Goal: Information Seeking & Learning: Learn about a topic

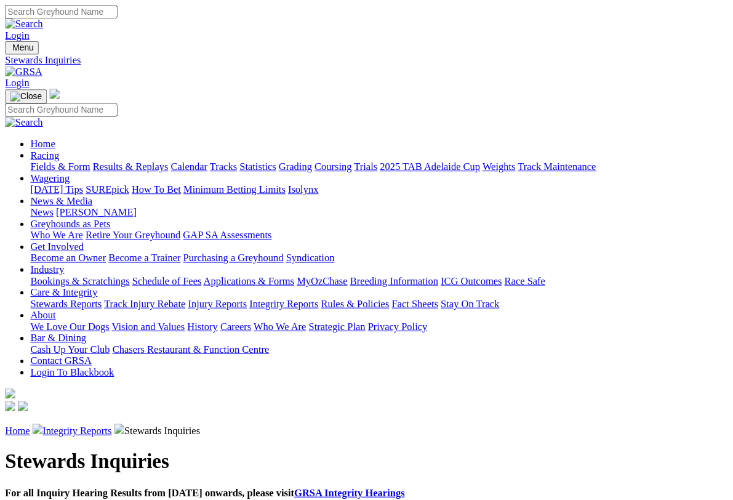
scroll to position [1, 0]
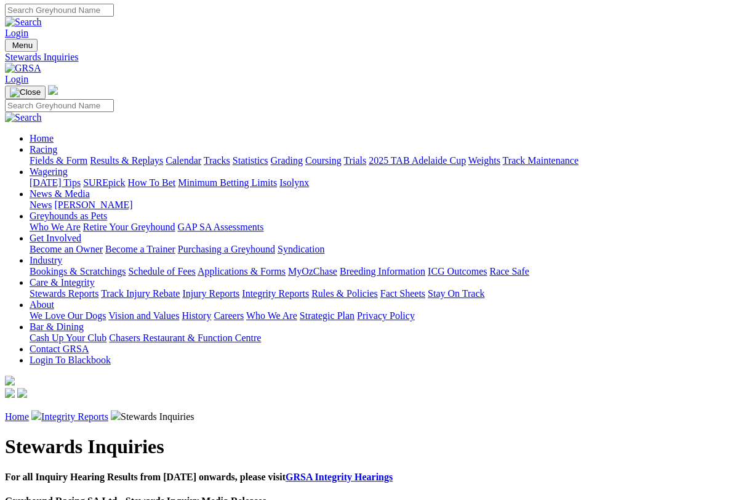
click at [57, 144] on link "Racing" at bounding box center [44, 149] width 28 height 10
click at [163, 155] on link "Results & Replays" at bounding box center [126, 160] width 73 height 10
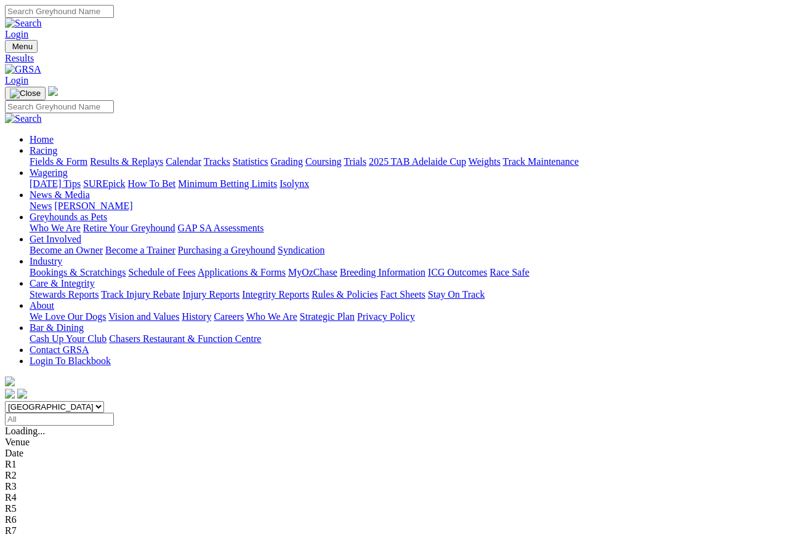
scroll to position [6, 0]
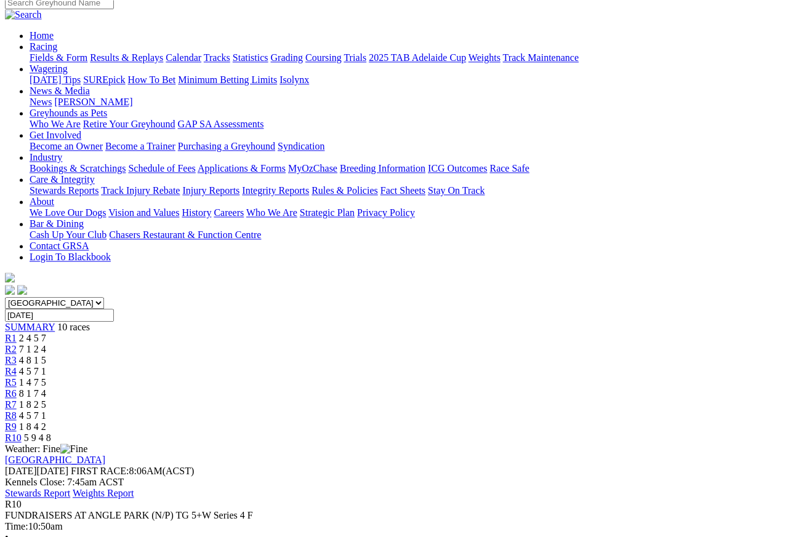
scroll to position [101, 0]
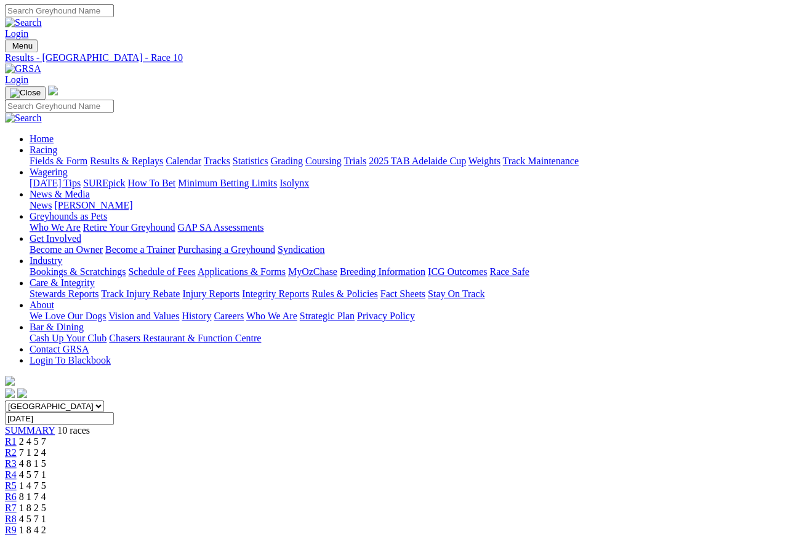
scroll to position [0, 0]
click at [17, 478] on span "R8" at bounding box center [11, 520] width 12 height 10
click at [17, 448] on link "R2" at bounding box center [11, 453] width 12 height 10
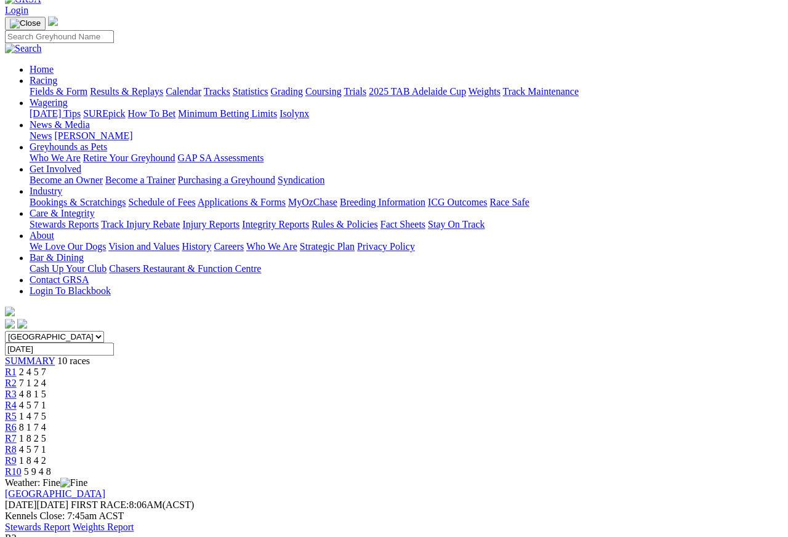
scroll to position [66, 0]
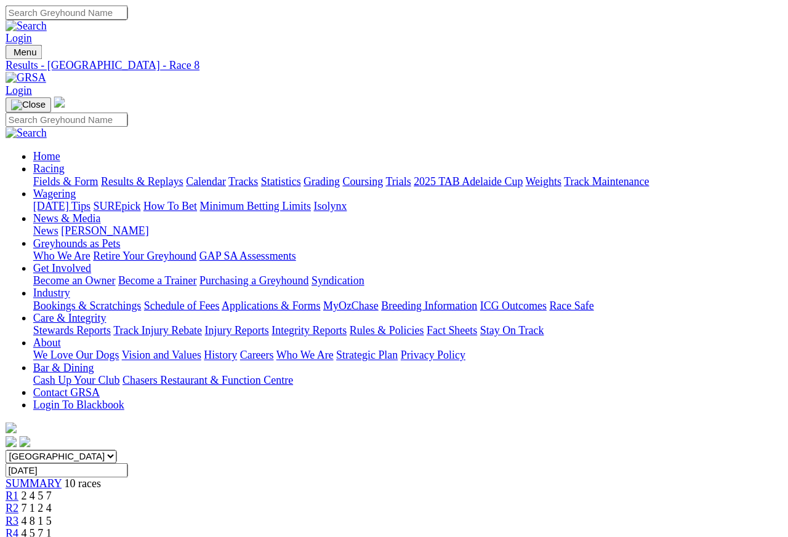
scroll to position [6, 0]
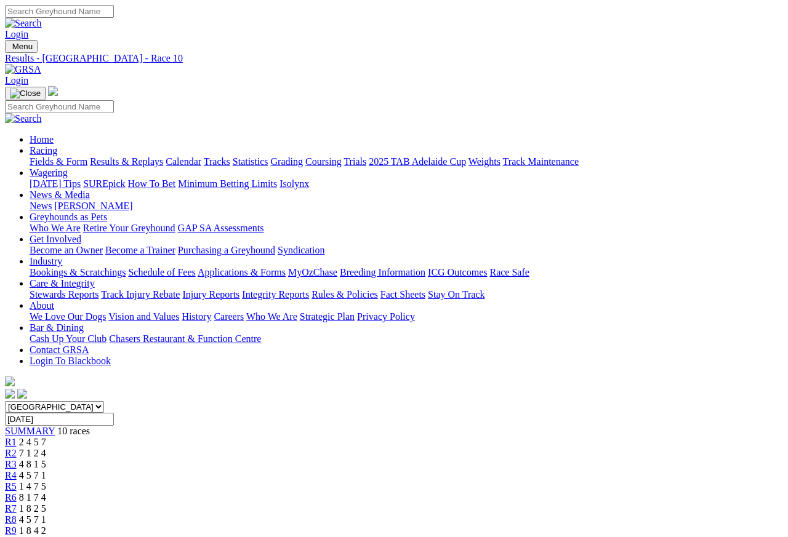
scroll to position [6, 0]
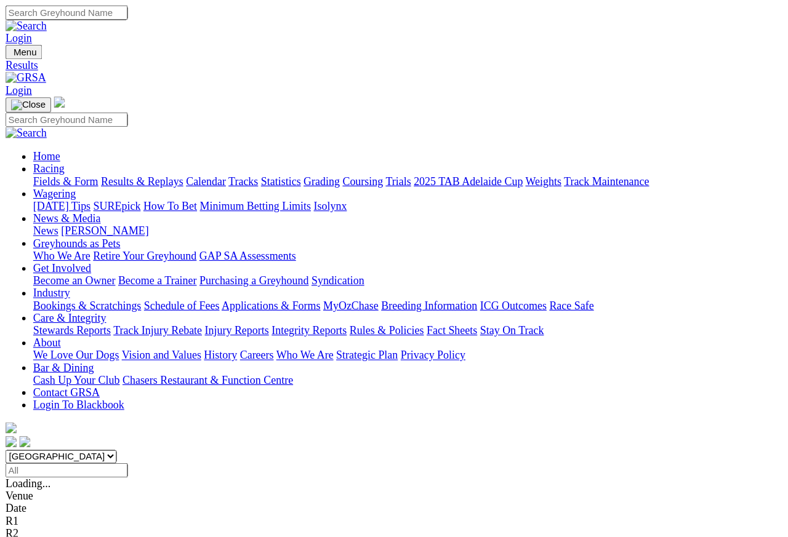
scroll to position [6, 0]
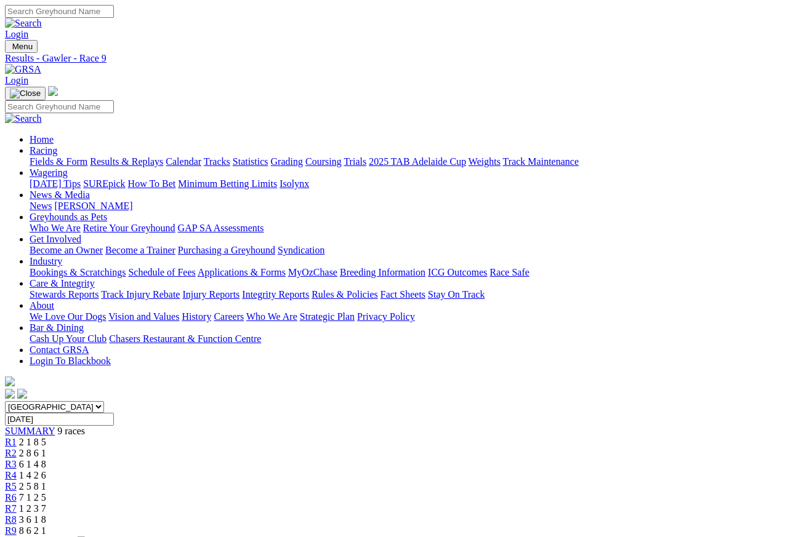
scroll to position [6, 0]
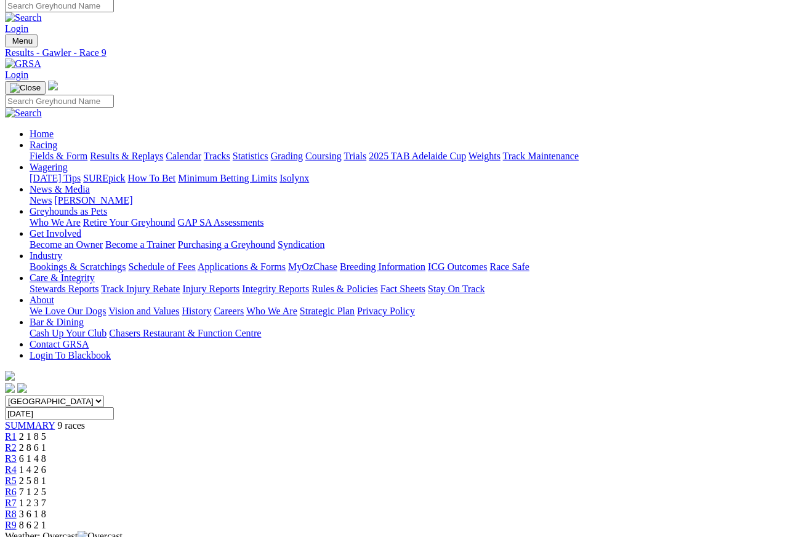
click at [17, 476] on link "R5" at bounding box center [11, 481] width 12 height 10
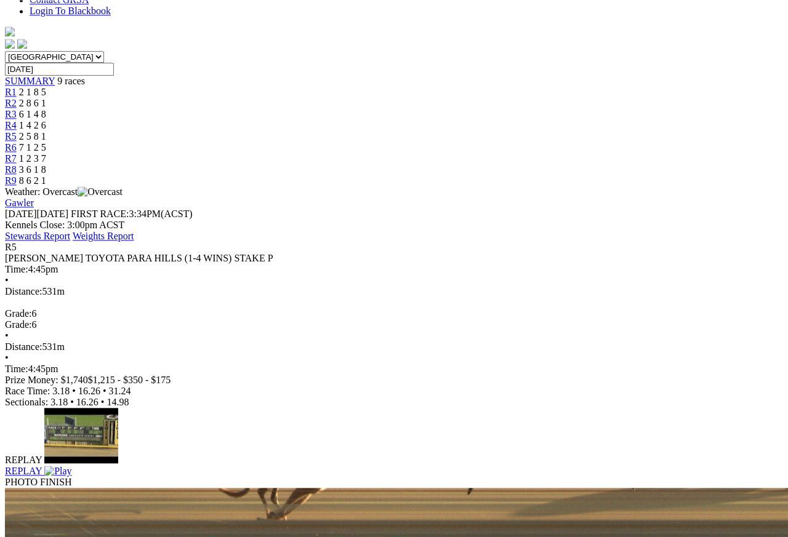
scroll to position [369, 0]
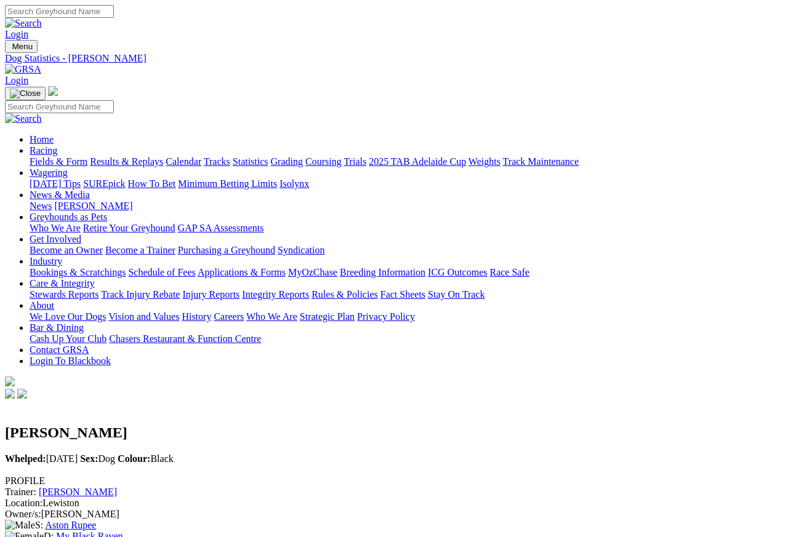
scroll to position [11, 0]
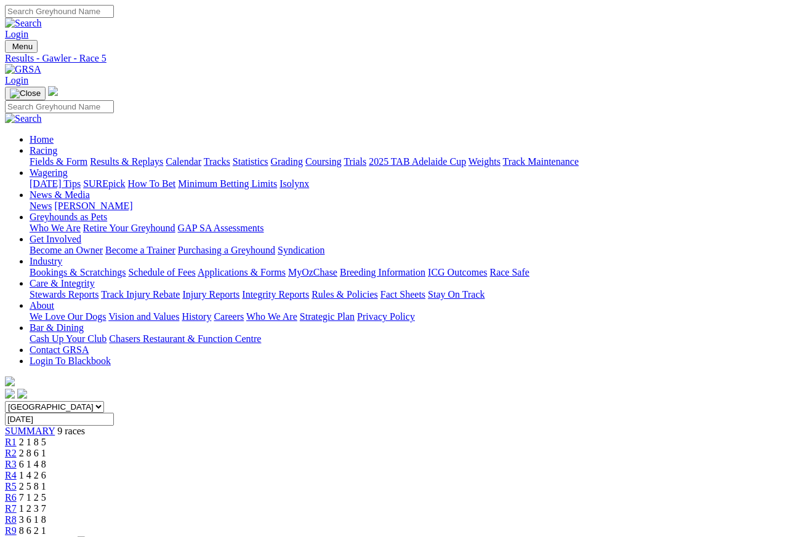
scroll to position [6, 0]
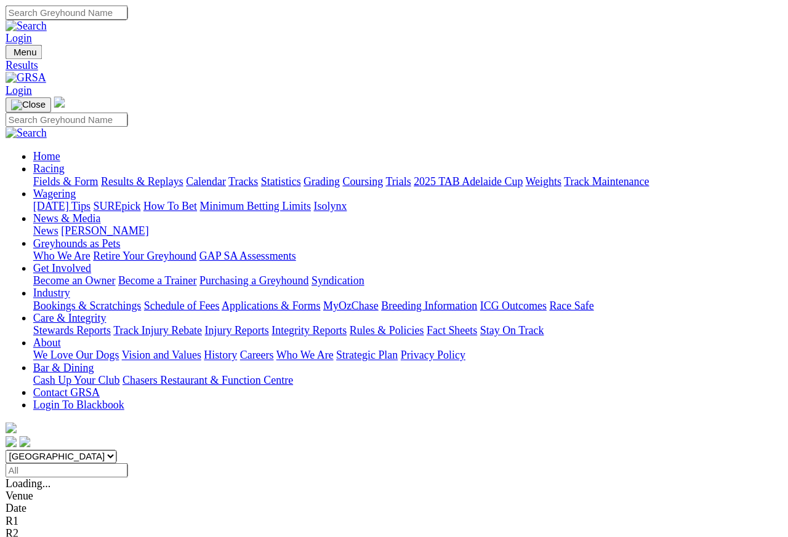
scroll to position [6, 0]
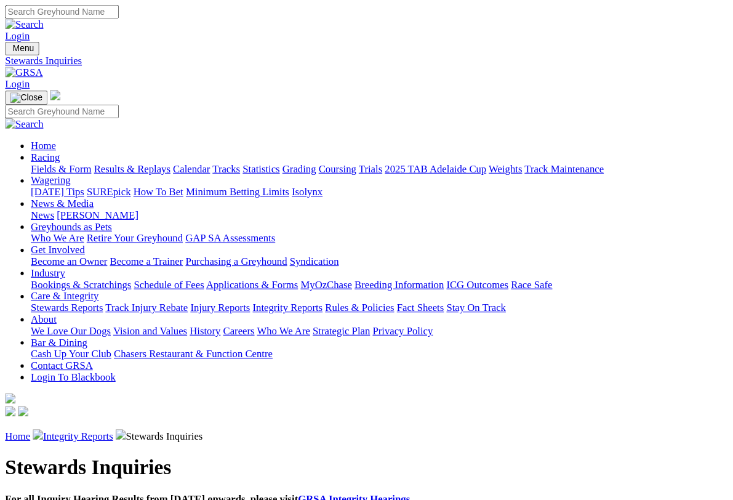
scroll to position [2, 0]
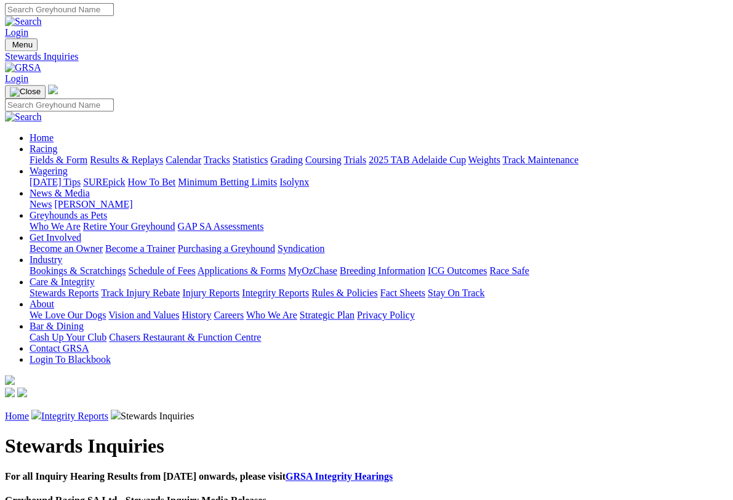
click at [57, 143] on link "Racing" at bounding box center [44, 148] width 28 height 10
click at [53, 155] on link "Fields & Form" at bounding box center [59, 160] width 58 height 10
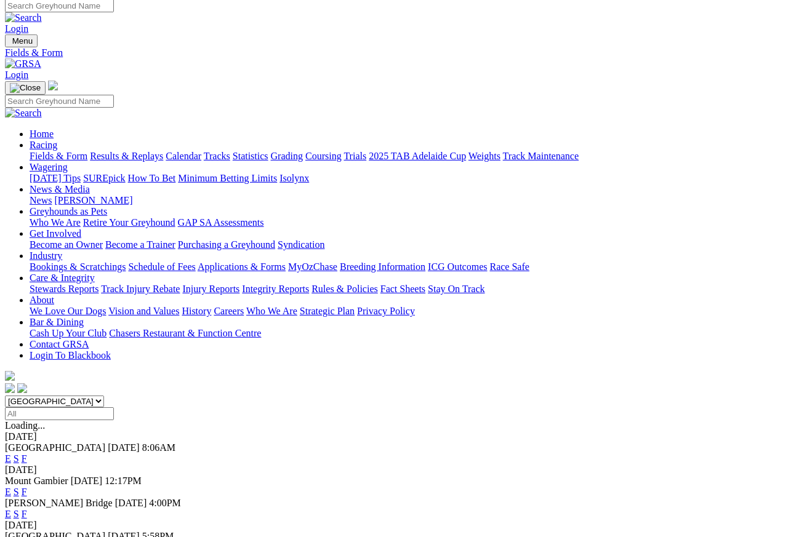
scroll to position [6, 0]
click at [27, 478] on link "F" at bounding box center [25, 492] width 6 height 10
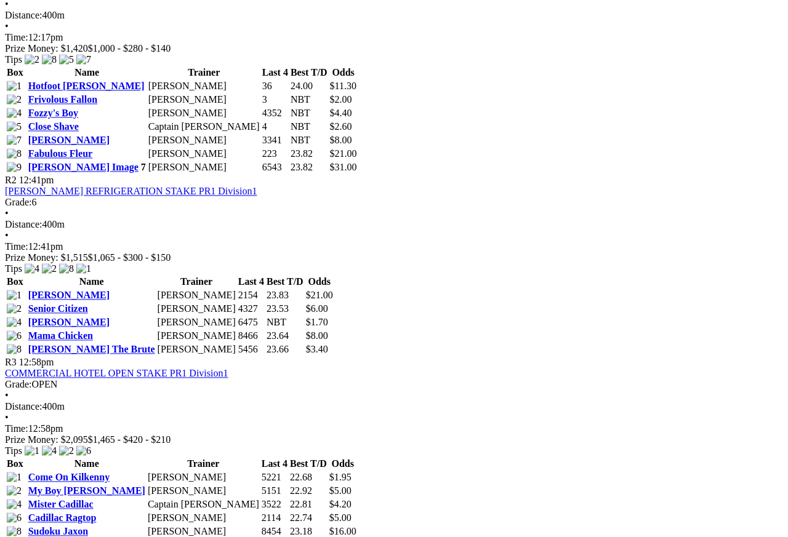
scroll to position [667, 0]
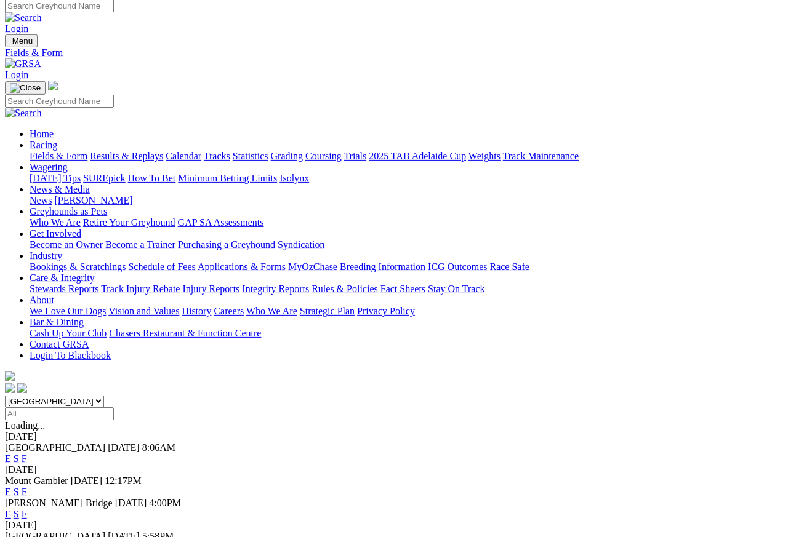
scroll to position [6, 0]
click at [27, 509] on link "F" at bounding box center [25, 514] width 6 height 10
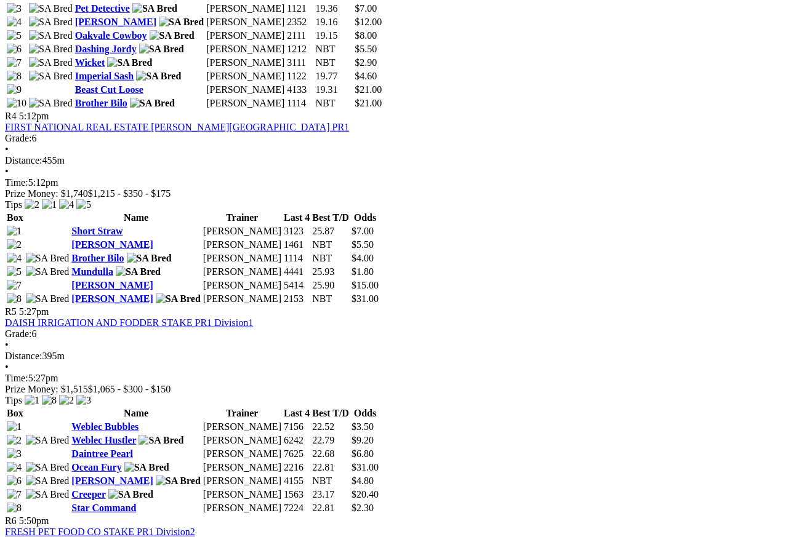
scroll to position [1225, 9]
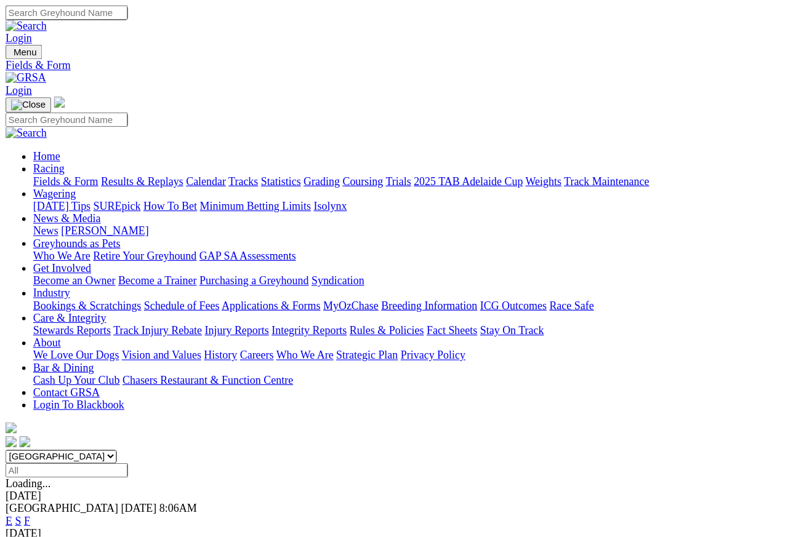
scroll to position [6, 0]
